Goal: Information Seeking & Learning: Understand process/instructions

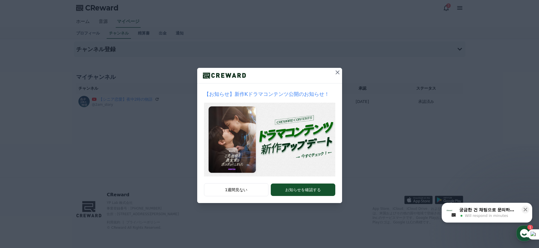
click at [336, 73] on icon at bounding box center [337, 72] width 4 height 4
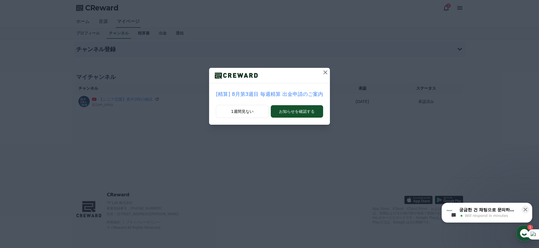
click at [324, 73] on icon at bounding box center [325, 72] width 4 height 4
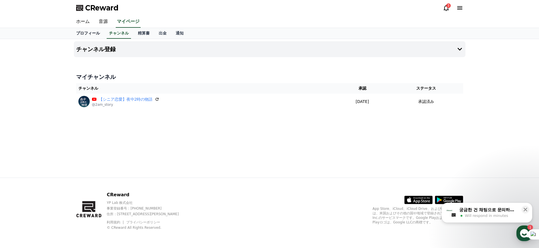
click at [93, 38] on link "プロフィール" at bounding box center [88, 33] width 33 height 11
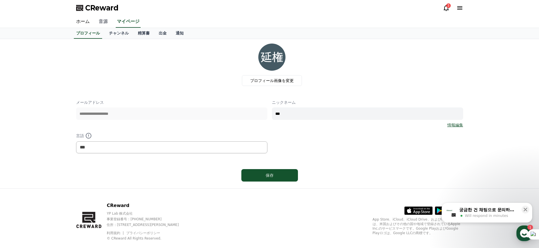
click at [102, 23] on link "音源" at bounding box center [103, 22] width 18 height 12
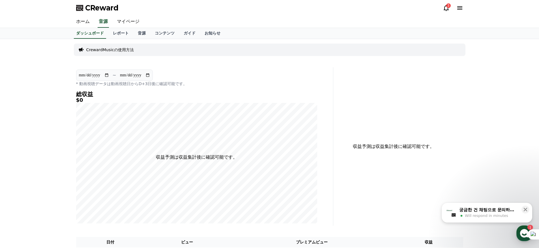
click at [109, 50] on p "CrewardMusicの使用方法" at bounding box center [110, 50] width 48 height 6
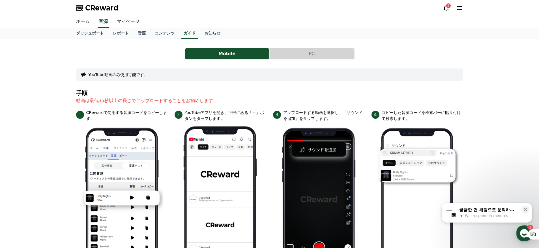
click at [299, 56] on button "PC" at bounding box center [312, 53] width 85 height 11
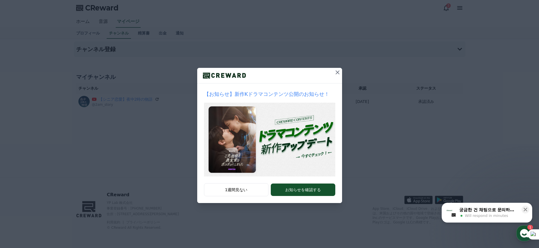
click at [335, 74] on icon at bounding box center [337, 72] width 7 height 7
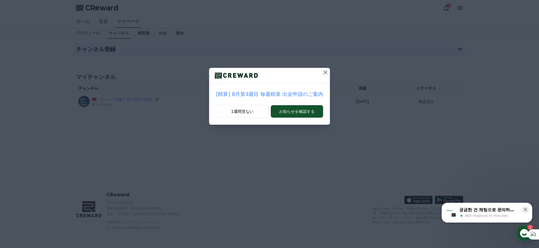
click at [322, 73] on icon at bounding box center [325, 72] width 7 height 7
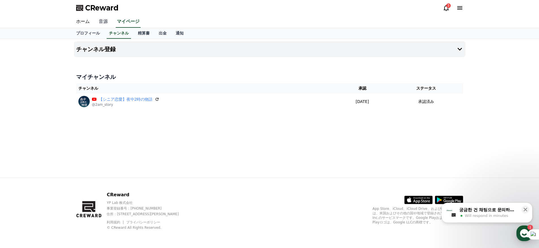
click at [102, 21] on link "音源" at bounding box center [103, 22] width 18 height 12
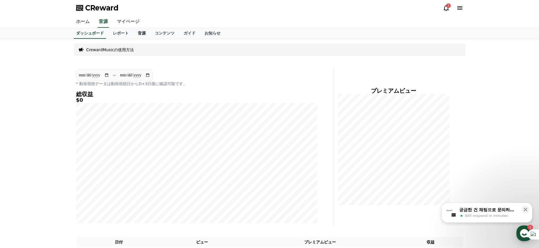
click at [142, 32] on link "音源" at bounding box center [141, 33] width 17 height 11
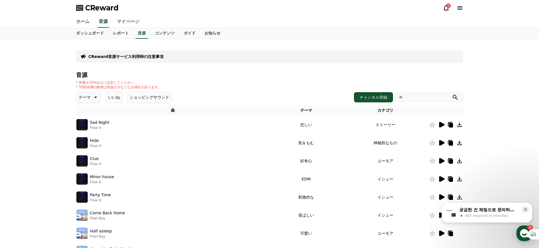
click at [114, 98] on button "いいね" at bounding box center [114, 97] width 17 height 11
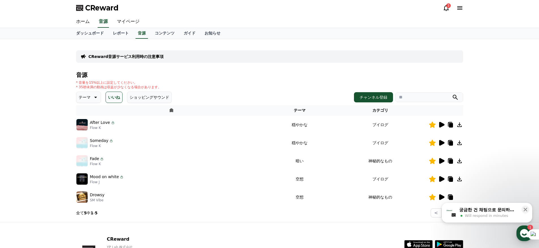
click at [441, 143] on icon at bounding box center [441, 143] width 5 height 6
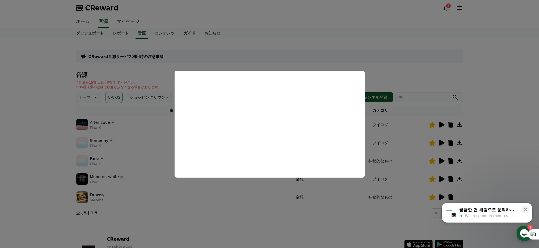
click at [246, 207] on button "close modal" at bounding box center [269, 124] width 539 height 248
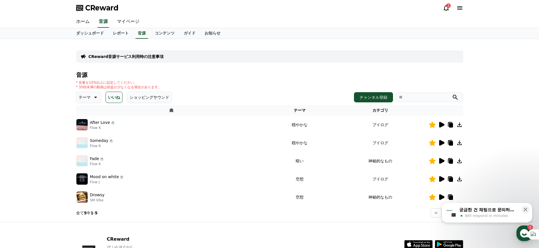
click at [441, 181] on icon at bounding box center [441, 179] width 5 height 6
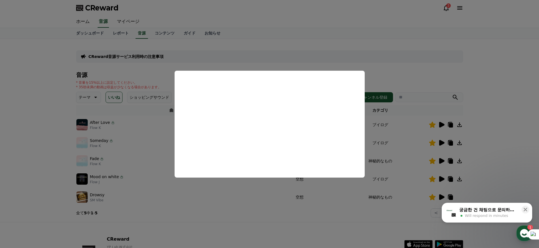
click at [294, 209] on button "close modal" at bounding box center [269, 124] width 539 height 248
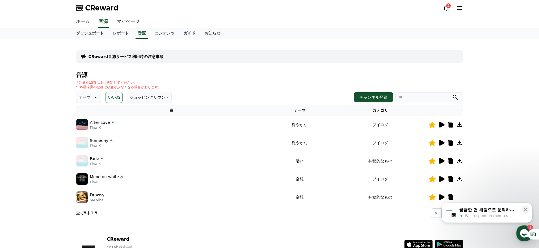
click at [441, 198] on icon at bounding box center [441, 197] width 5 height 6
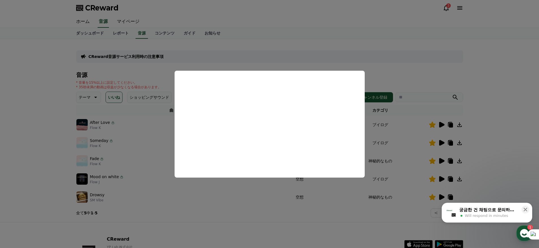
click at [249, 216] on button "close modal" at bounding box center [269, 124] width 539 height 248
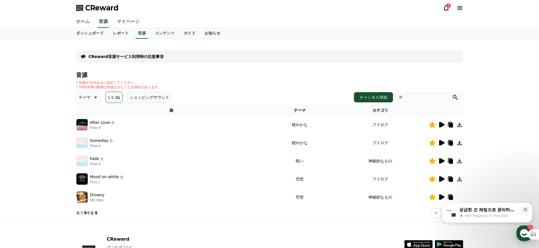
click at [440, 123] on icon at bounding box center [441, 125] width 5 height 6
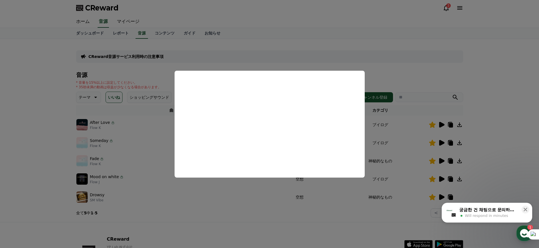
click at [256, 224] on button "close modal" at bounding box center [269, 124] width 539 height 248
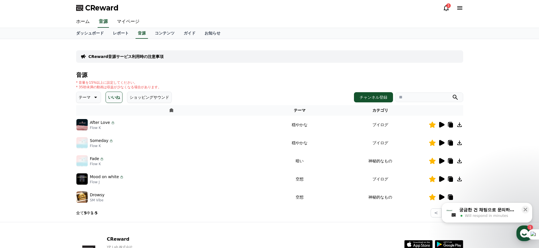
click at [444, 8] on icon at bounding box center [446, 8] width 5 height 6
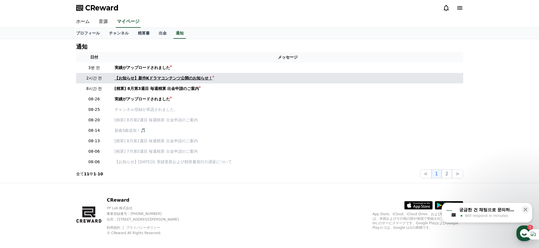
click at [156, 78] on div "【お知らせ】新作Kドラマコンテンツ公開のお知らせ！" at bounding box center [164, 78] width 98 height 6
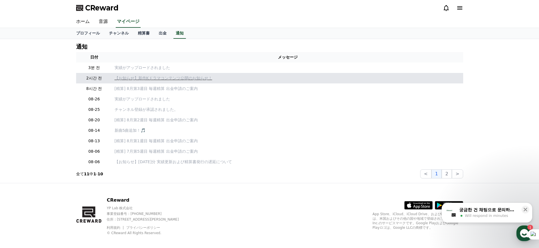
click at [146, 79] on p "【お知らせ】新作Kドラマコンテンツ公開のお知らせ！" at bounding box center [288, 78] width 346 height 6
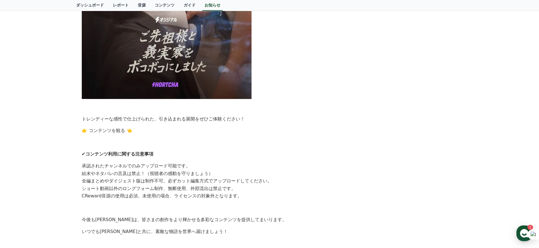
scroll to position [371, 0]
click at [98, 131] on link "👉 コンテンツを観る 👈" at bounding box center [107, 129] width 50 height 5
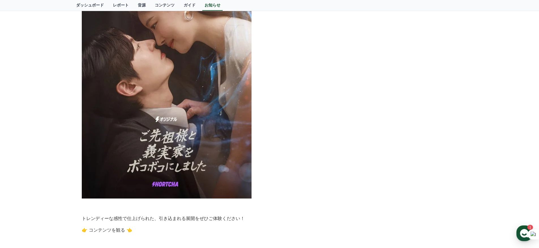
scroll to position [173, 0]
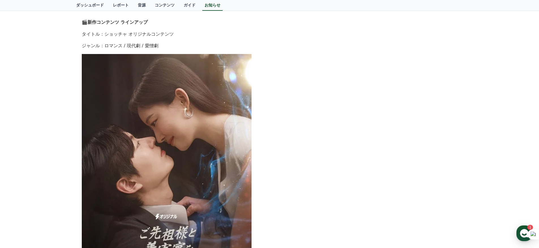
click at [63, 118] on div "お知らせ FAQ 【お知らせ】新作Kドラマコンテンツ公開のお知らせ！ 作成日: 2025-08-25 こんにちは、CRewardです。 創作への情熱を持ち、い…" at bounding box center [269, 204] width 539 height 676
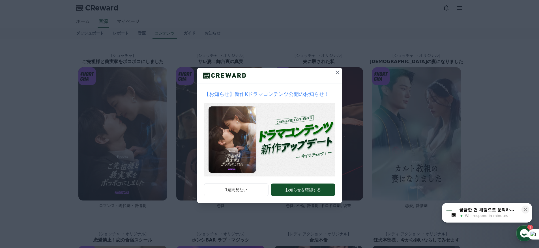
click at [336, 72] on icon at bounding box center [337, 72] width 7 height 7
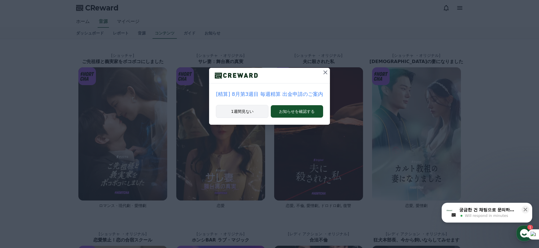
click at [248, 110] on button "1週間見ない" at bounding box center [242, 111] width 53 height 13
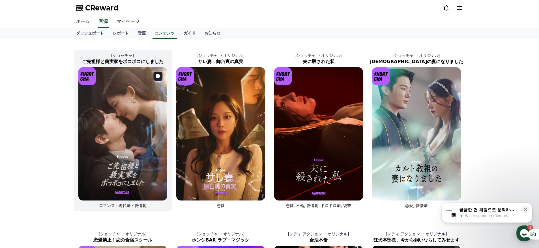
click at [102, 163] on img at bounding box center [122, 133] width 89 height 133
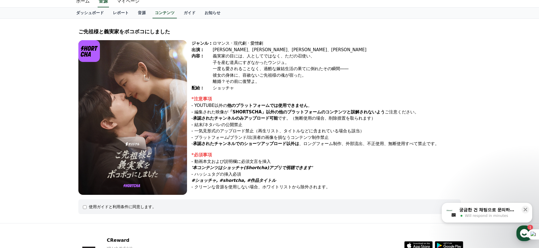
scroll to position [37, 0]
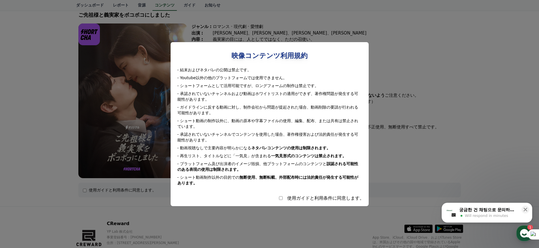
select select
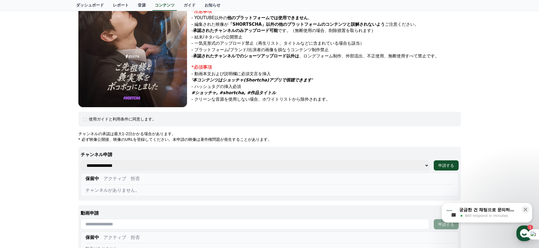
scroll to position [109, 0]
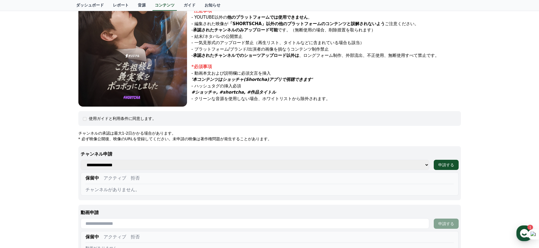
click at [247, 165] on select "**********" at bounding box center [255, 165] width 348 height 10
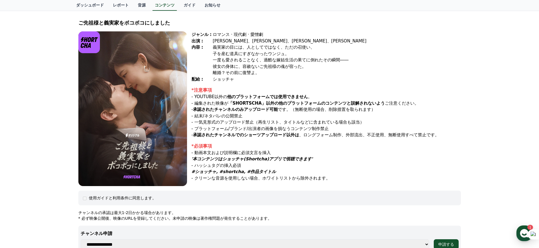
scroll to position [0, 0]
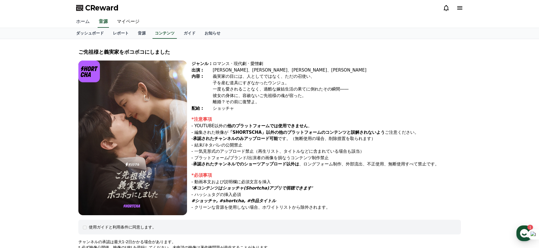
click at [82, 22] on link "ホーム" at bounding box center [83, 22] width 23 height 12
click at [120, 33] on link "レポート" at bounding box center [120, 33] width 25 height 11
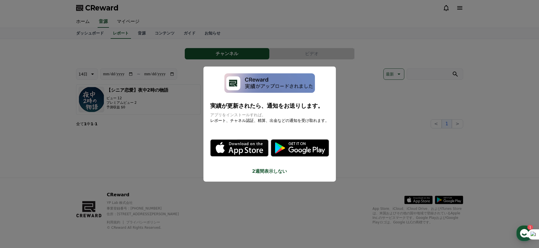
click at [273, 82] on img "modal" at bounding box center [269, 83] width 91 height 20
click at [184, 173] on button "close modal" at bounding box center [269, 124] width 539 height 248
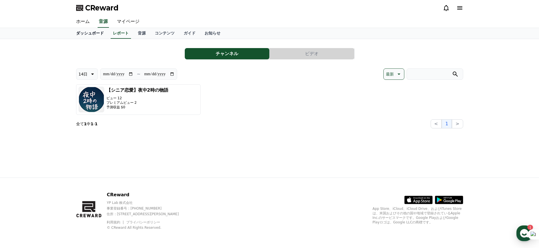
click at [93, 38] on link "ダッシュボード" at bounding box center [90, 33] width 37 height 11
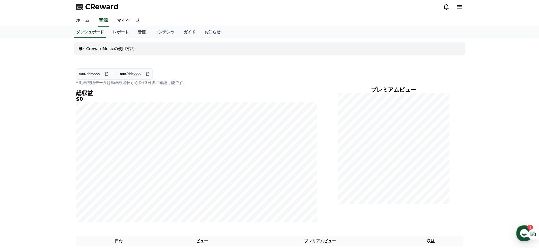
scroll to position [73, 0]
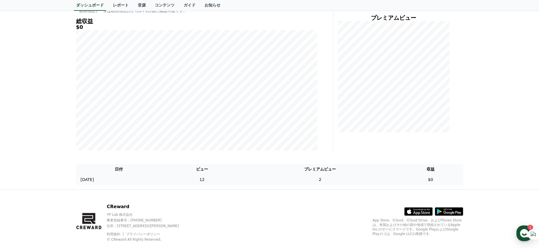
click at [332, 181] on td "2" at bounding box center [320, 180] width 156 height 10
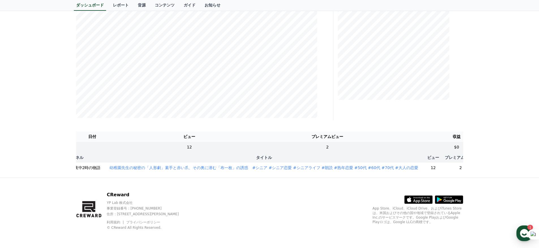
scroll to position [0, 59]
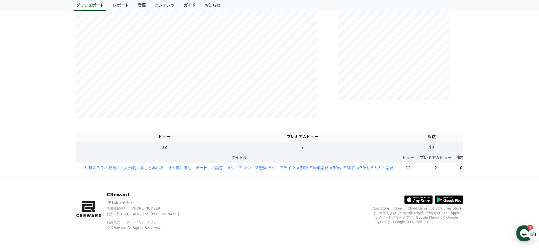
click at [424, 164] on td "2" at bounding box center [436, 168] width 34 height 10
click at [341, 178] on div "**********" at bounding box center [270, 56] width 396 height 244
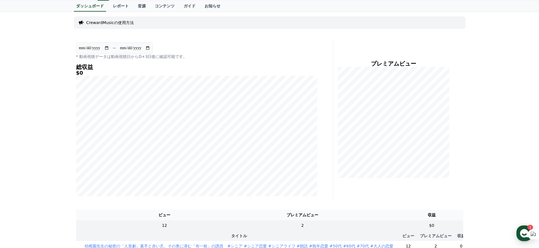
scroll to position [0, 0]
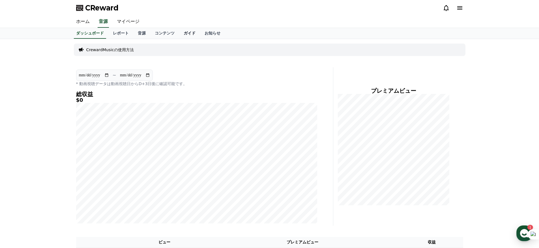
click at [190, 34] on link "ガイド" at bounding box center [189, 33] width 21 height 11
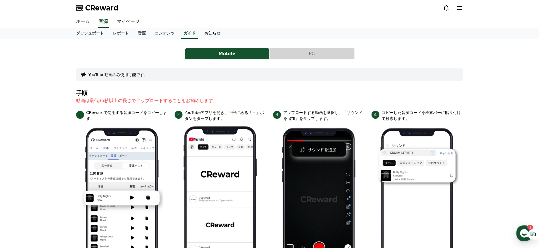
click at [212, 35] on link "お知らせ" at bounding box center [212, 33] width 25 height 11
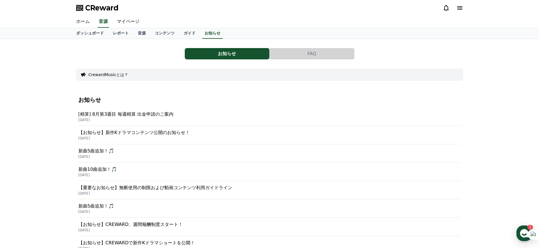
click at [84, 22] on link "ホーム" at bounding box center [83, 22] width 23 height 12
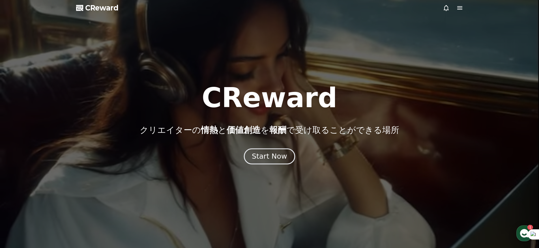
click at [266, 157] on div "Start Now" at bounding box center [269, 157] width 35 height 10
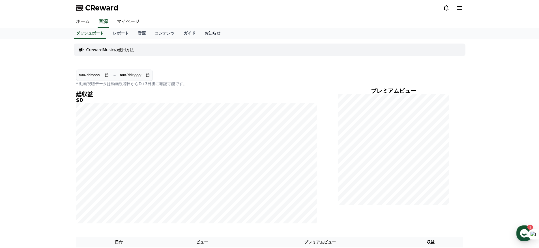
click at [209, 32] on link "お知らせ" at bounding box center [212, 33] width 25 height 11
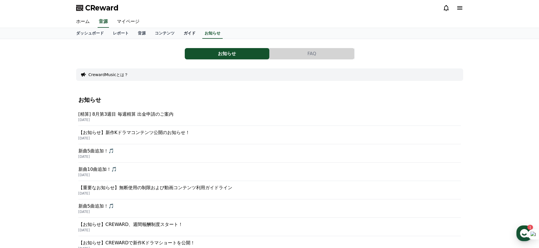
click at [185, 34] on link "ガイド" at bounding box center [189, 33] width 21 height 11
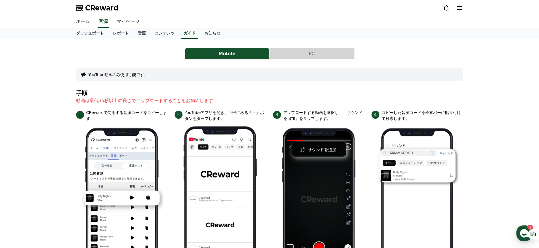
click at [131, 26] on link "マイページ" at bounding box center [128, 22] width 32 height 12
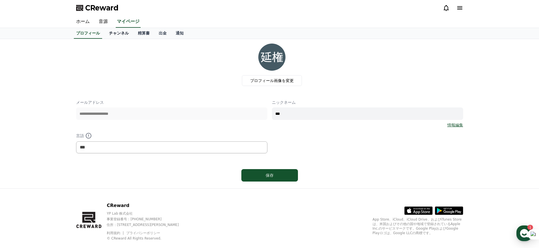
click at [121, 37] on link "チャンネル" at bounding box center [118, 33] width 29 height 11
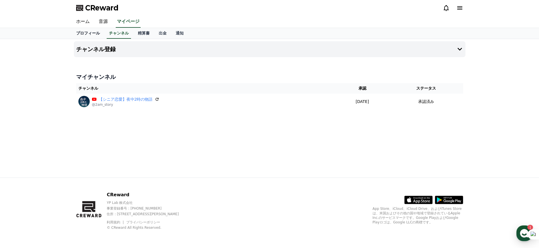
click at [80, 35] on link "プロフィール" at bounding box center [88, 33] width 33 height 11
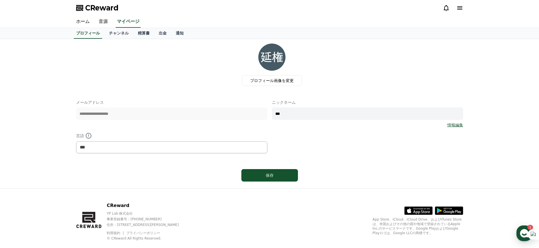
click at [214, 75] on div "プロフィール画像を変更" at bounding box center [272, 65] width 382 height 42
click at [461, 9] on icon at bounding box center [459, 7] width 5 height 3
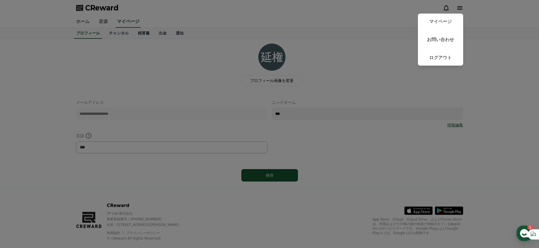
click at [395, 16] on button "close" at bounding box center [269, 124] width 539 height 248
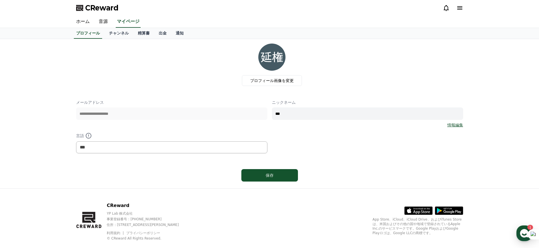
click at [444, 7] on icon at bounding box center [446, 8] width 7 height 7
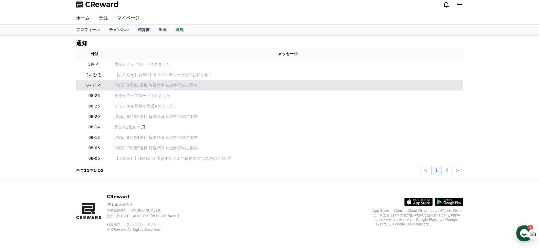
scroll to position [5, 0]
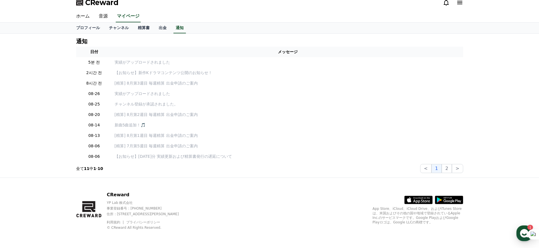
click at [122, 195] on p "CReward" at bounding box center [148, 194] width 82 height 7
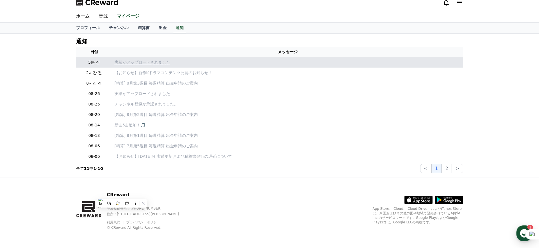
copy p "CReward"
click at [200, 63] on p "実績がアップロードされました" at bounding box center [288, 62] width 346 height 6
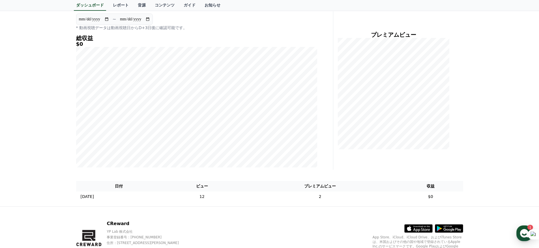
scroll to position [6, 0]
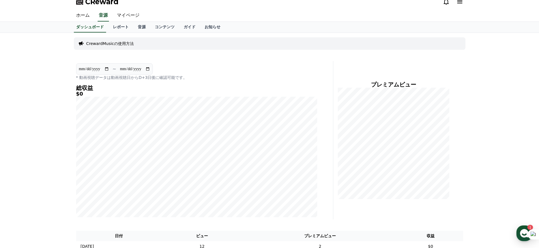
click at [59, 123] on div "**********" at bounding box center [269, 144] width 539 height 223
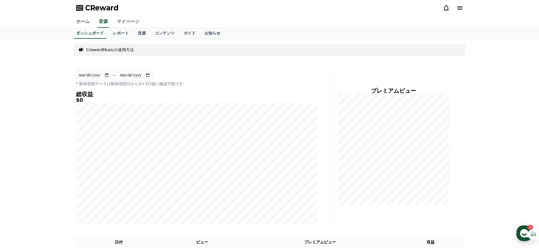
click at [58, 122] on div "**********" at bounding box center [269, 150] width 539 height 223
